Goal: Task Accomplishment & Management: Manage account settings

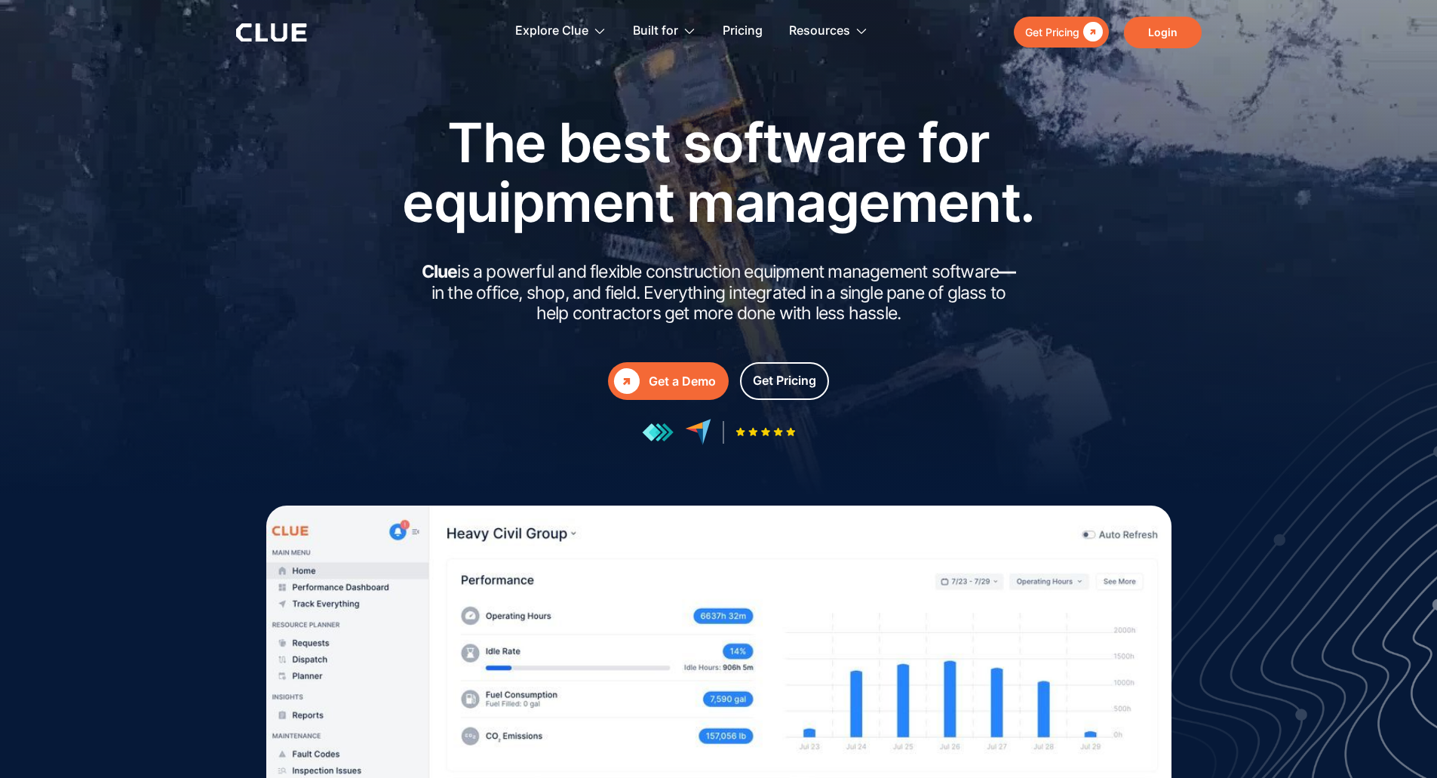
click at [1162, 32] on link "Login" at bounding box center [1163, 33] width 78 height 32
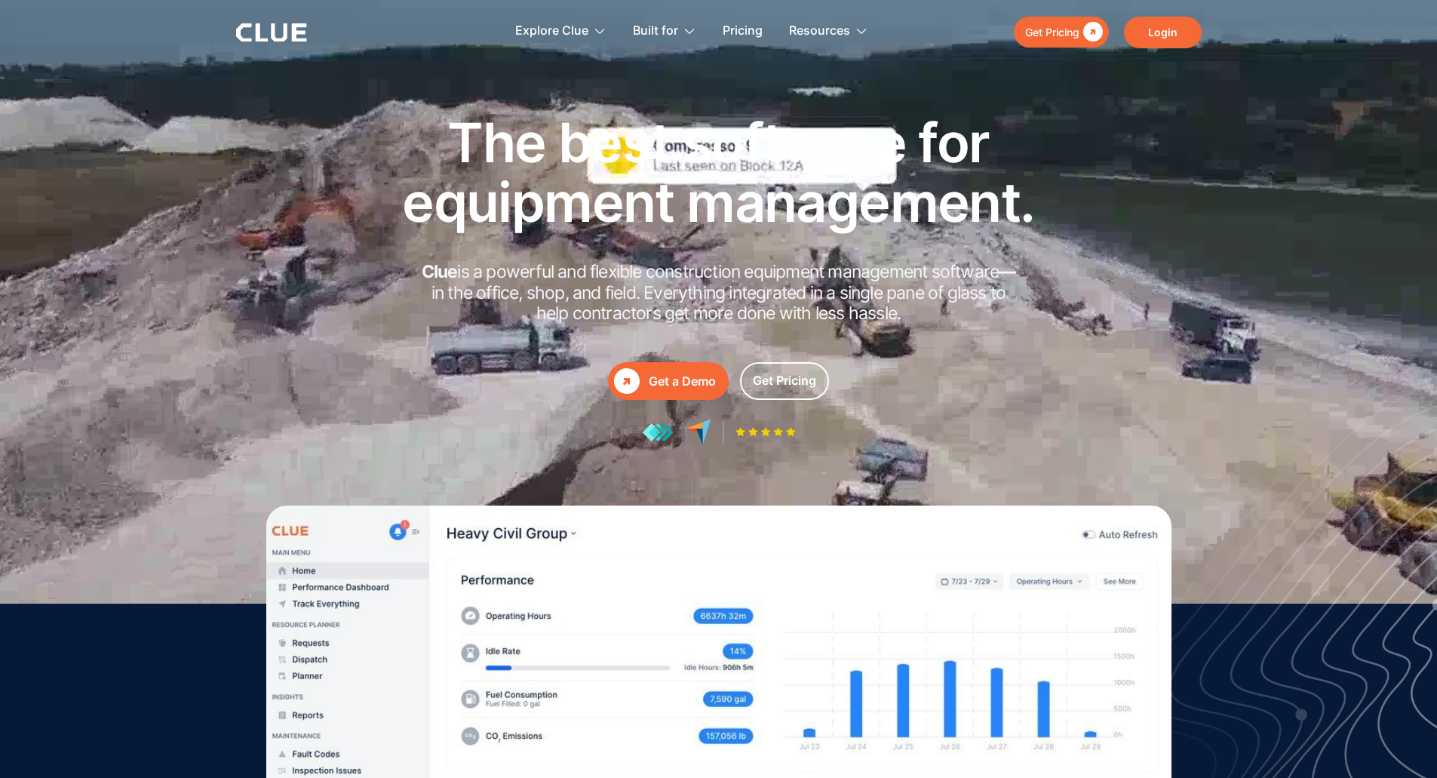
click at [1164, 26] on link "Login" at bounding box center [1163, 33] width 78 height 32
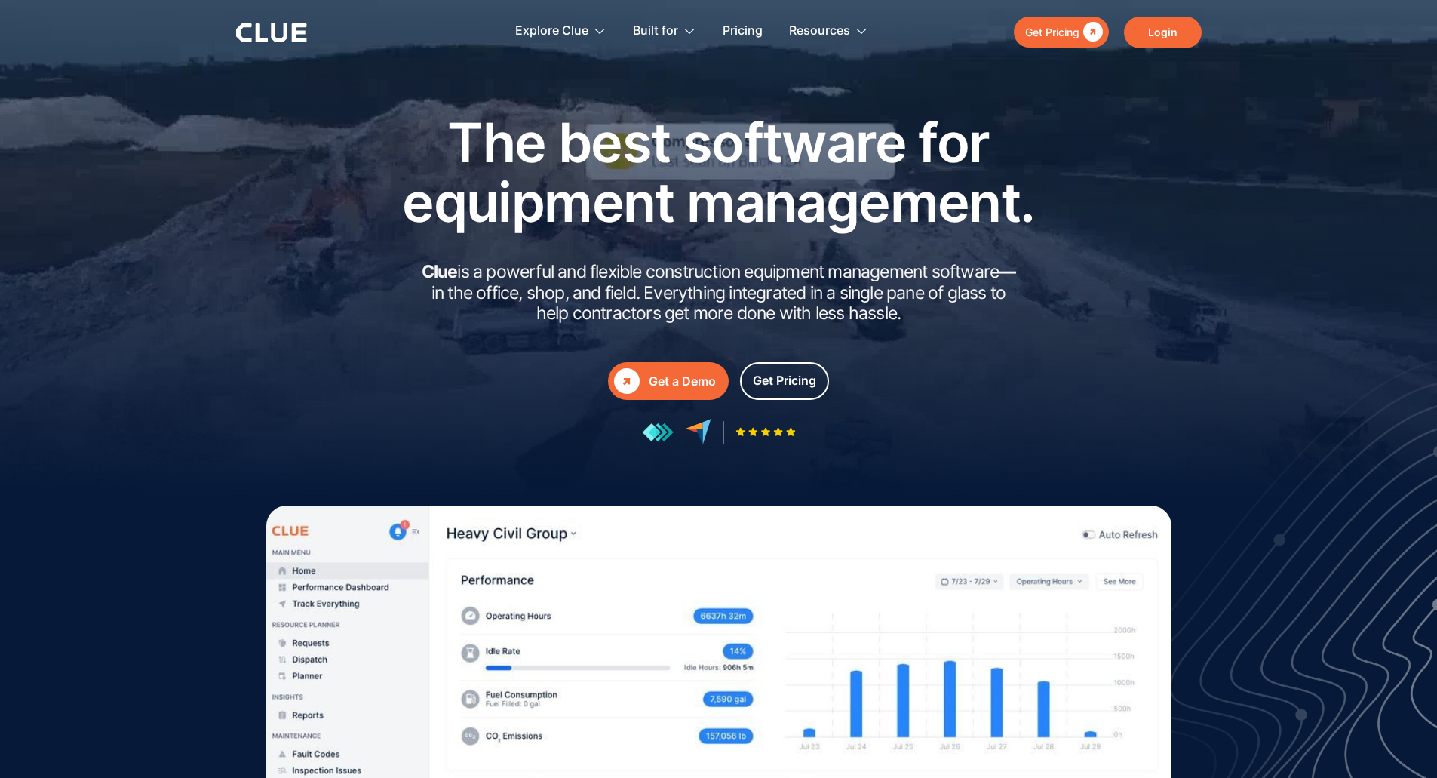
click at [1163, 23] on link "Login" at bounding box center [1163, 33] width 78 height 32
